Goal: Task Accomplishment & Management: Use online tool/utility

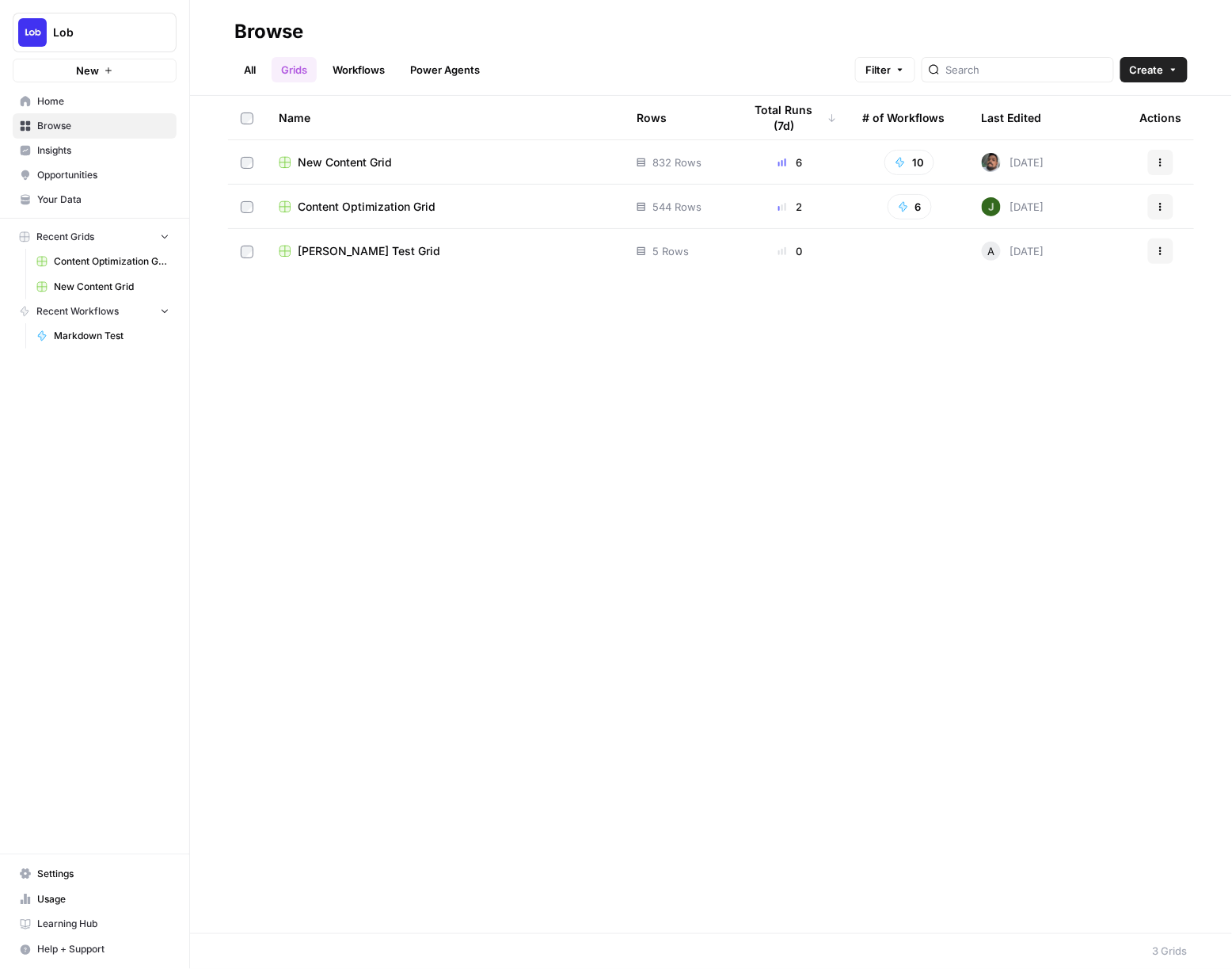
click at [314, 203] on span "Content Optimization Grid" at bounding box center [366, 206] width 138 height 16
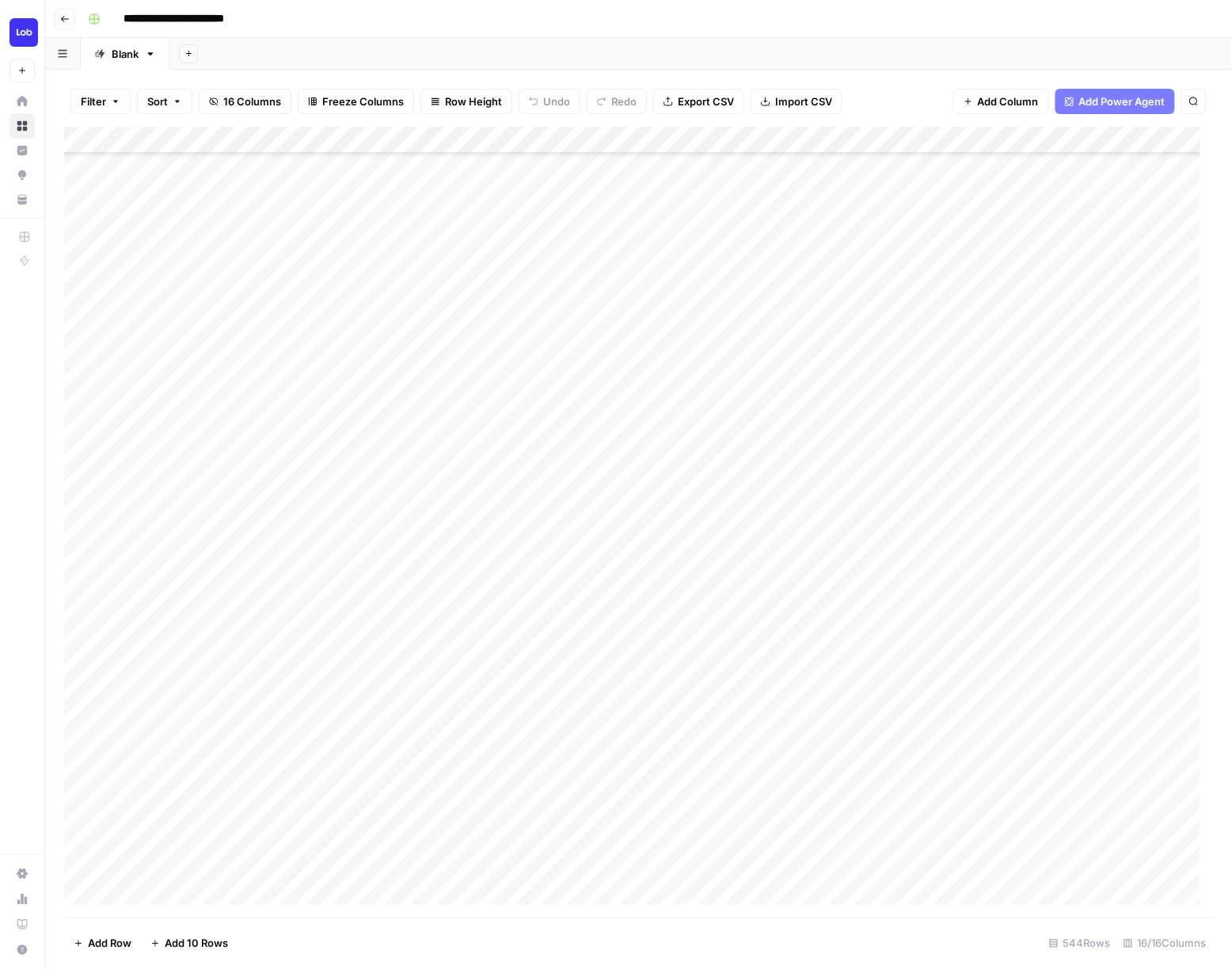
scroll to position [434, 0]
click at [714, 101] on span "Export CSV" at bounding box center [706, 101] width 56 height 16
click at [66, 19] on icon "button" at bounding box center [64, 18] width 9 height 9
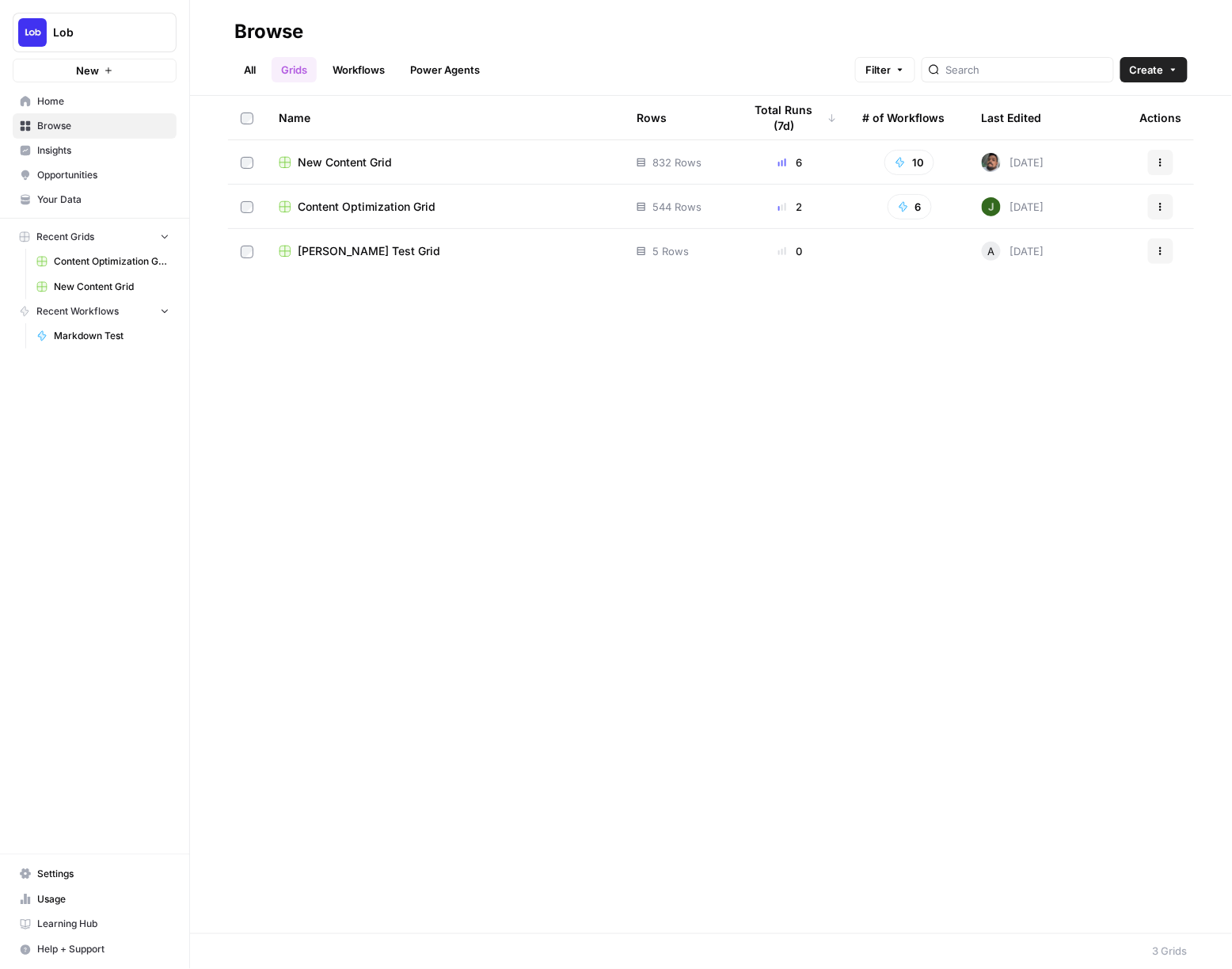
click at [251, 66] on link "All" at bounding box center [249, 70] width 31 height 26
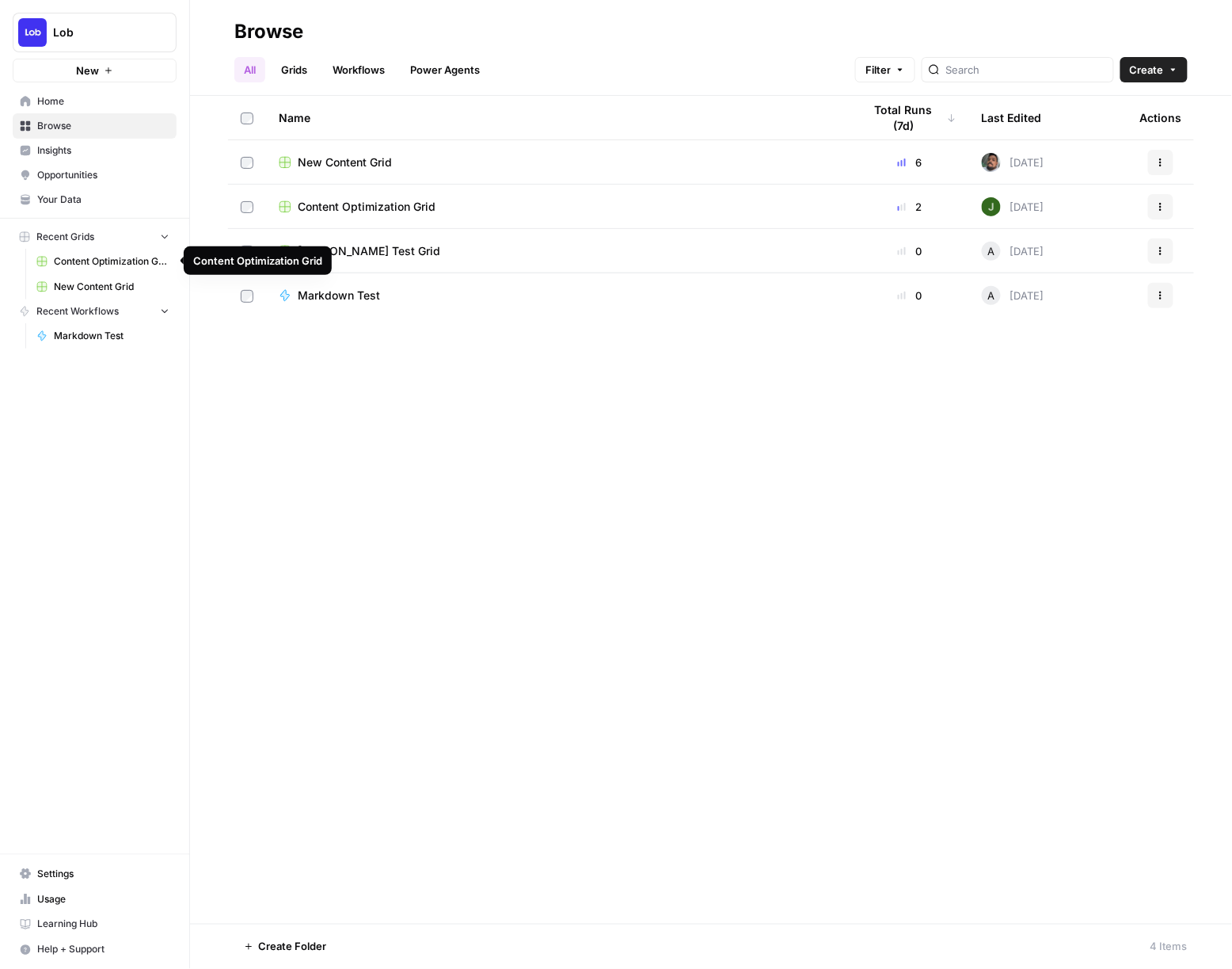
click at [101, 258] on span "Content Optimization Grid" at bounding box center [111, 261] width 115 height 14
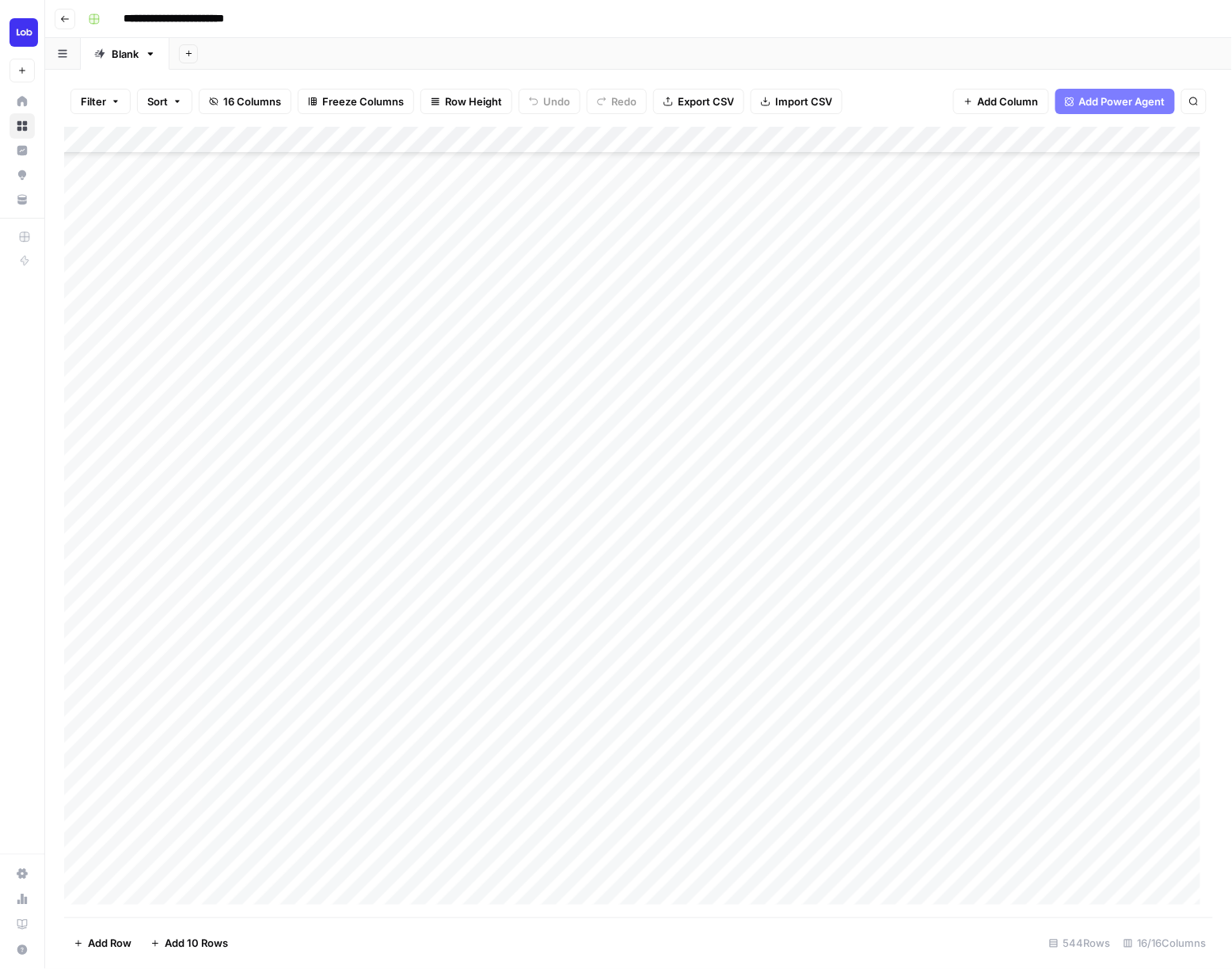
scroll to position [747, 0]
click at [703, 101] on span "Export CSV" at bounding box center [706, 101] width 56 height 16
